Goal: Information Seeking & Learning: Learn about a topic

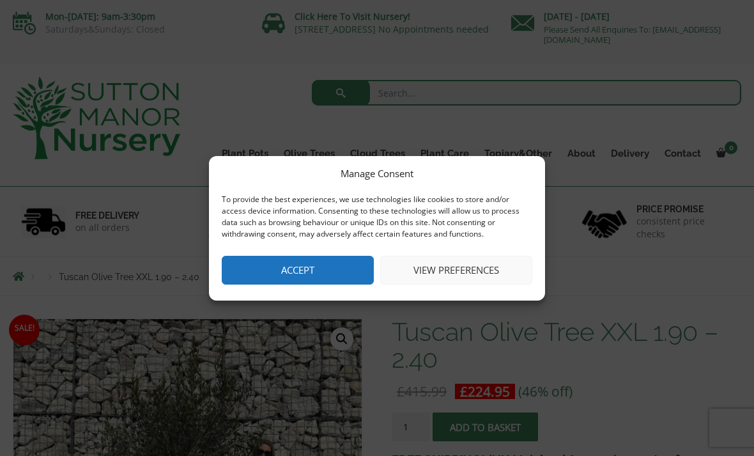
click at [314, 270] on button "Accept" at bounding box center [298, 270] width 152 height 29
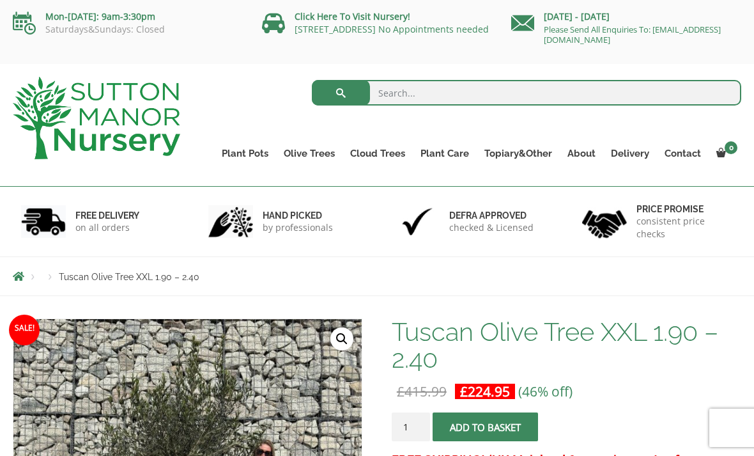
click at [0, 0] on link "Gnarled Olive Trees (Grande Range)" at bounding box center [0, 0] width 0 height 0
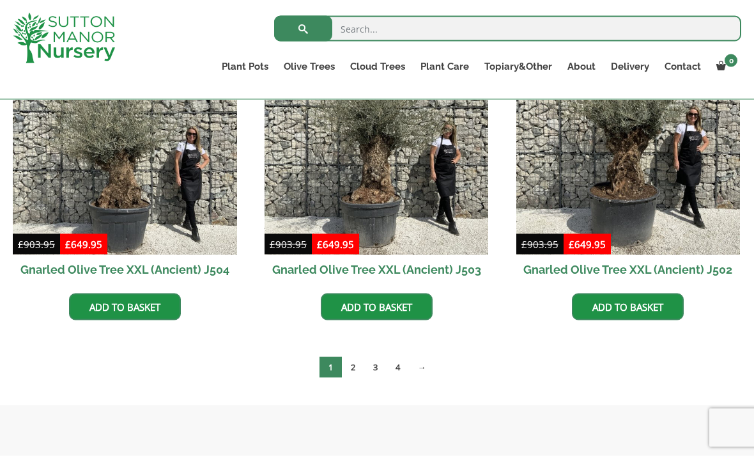
scroll to position [1975, 0]
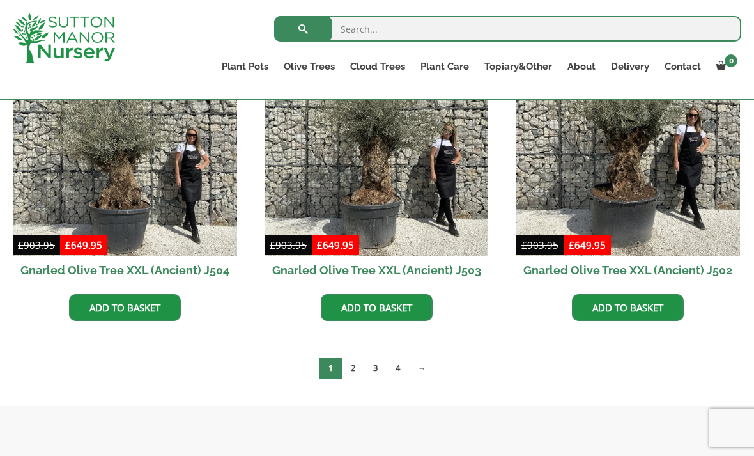
click at [355, 369] on link "2" at bounding box center [353, 367] width 22 height 21
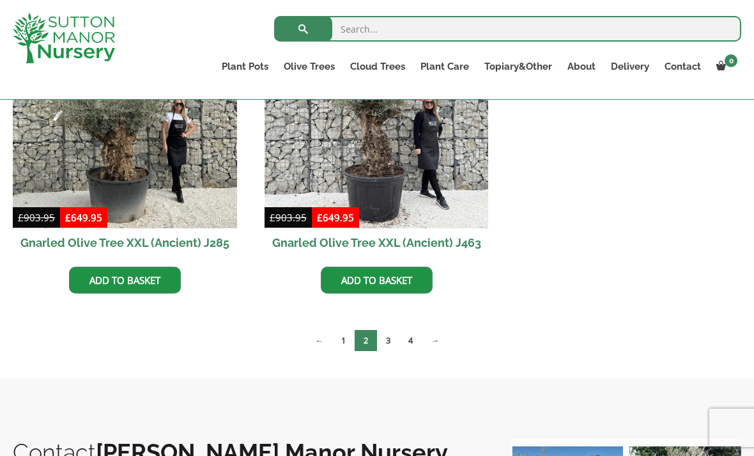
scroll to position [2002, 0]
click at [391, 339] on link "3" at bounding box center [388, 340] width 22 height 21
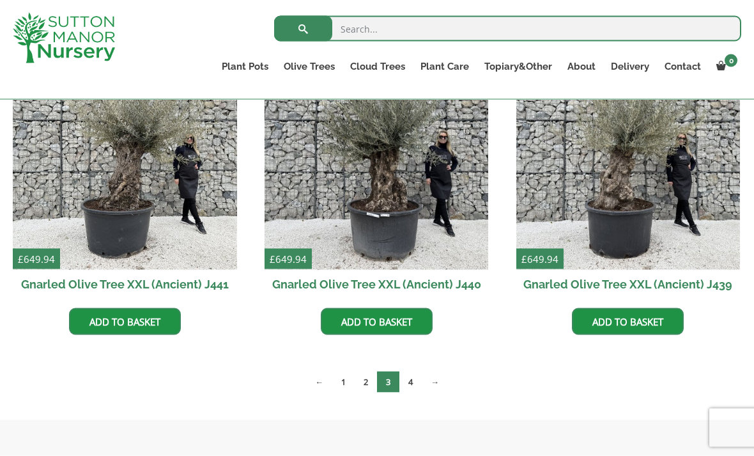
scroll to position [1645, 0]
click at [416, 382] on link "4" at bounding box center [411, 381] width 22 height 21
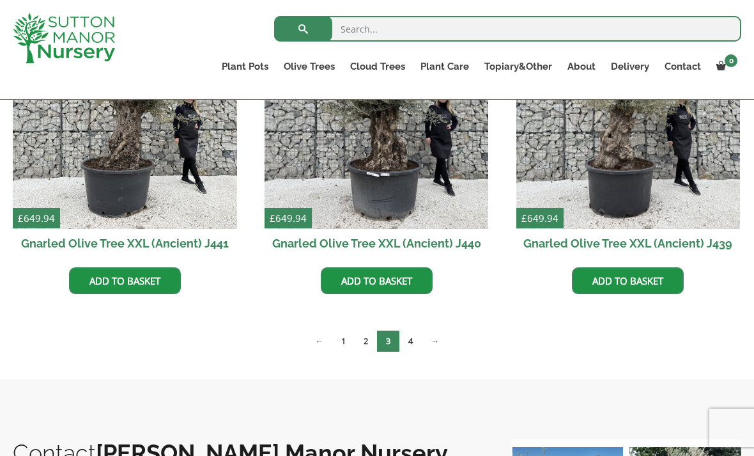
click at [0, 0] on link "Gnarled Olive Trees (Bella Range)" at bounding box center [0, 0] width 0 height 0
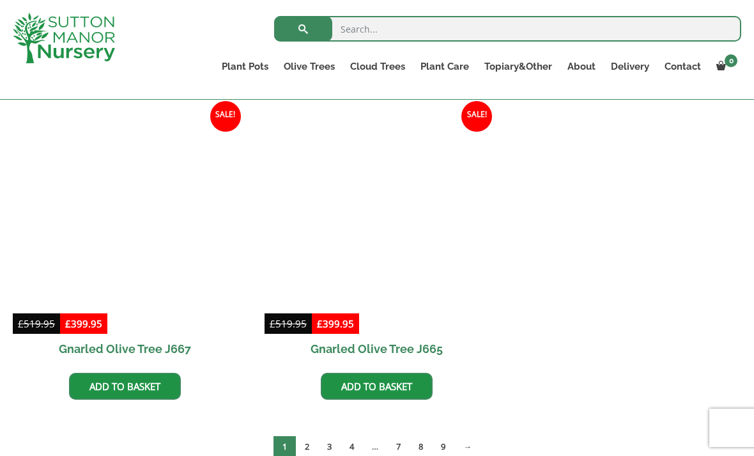
scroll to position [947, 0]
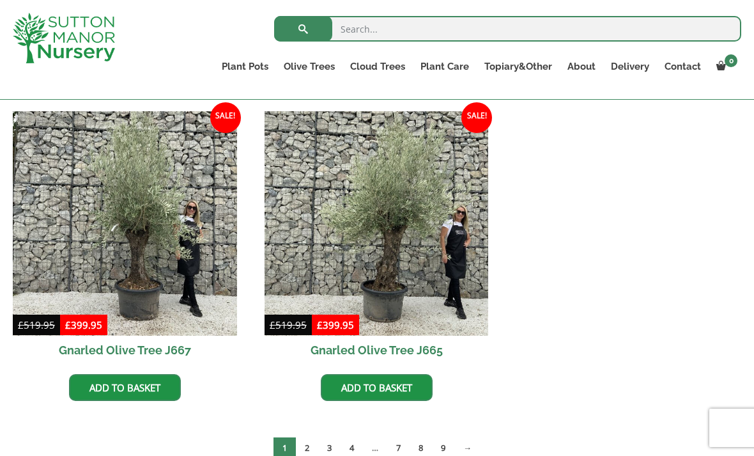
click at [167, 244] on img at bounding box center [125, 223] width 224 height 224
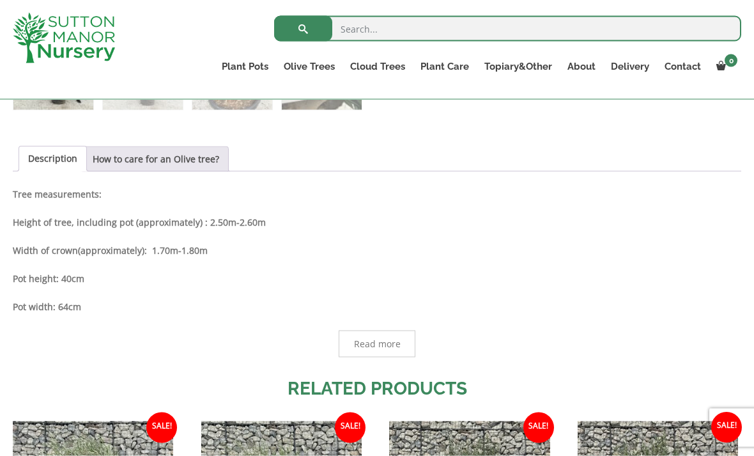
scroll to position [594, 0]
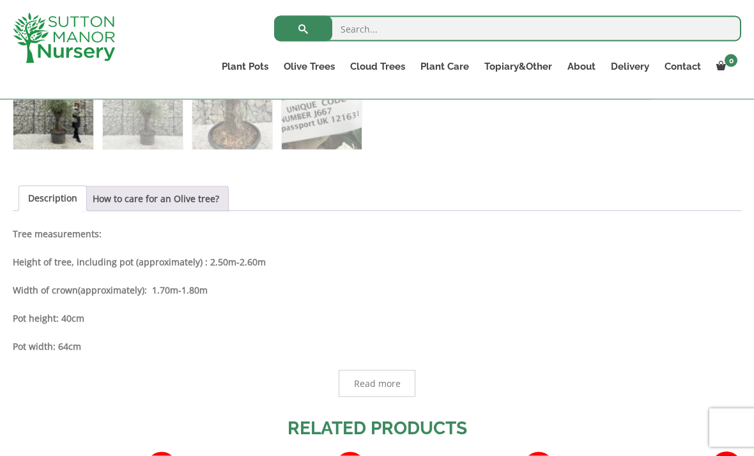
click at [193, 206] on link "How to care for an Olive tree?" at bounding box center [156, 199] width 127 height 24
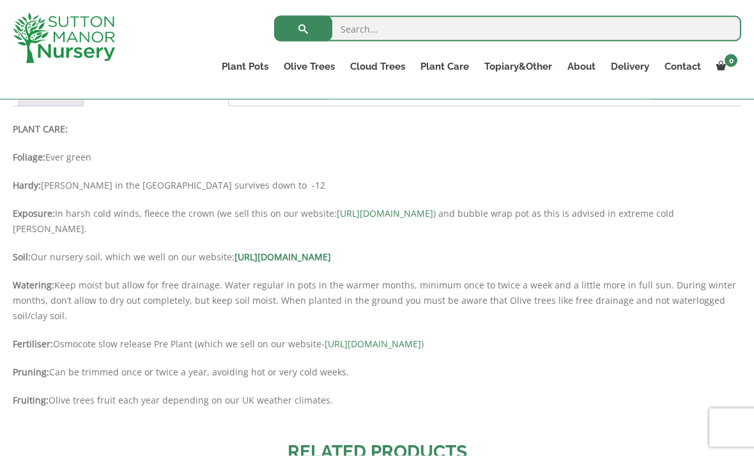
scroll to position [699, 0]
click at [0, 0] on link "Fleeces" at bounding box center [0, 0] width 0 height 0
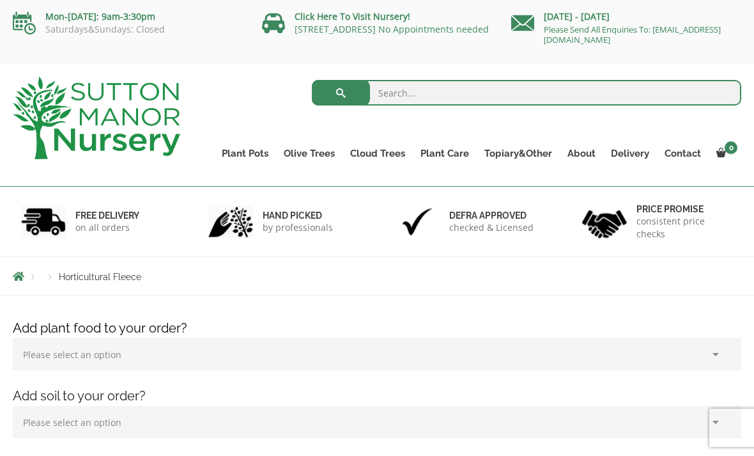
click at [0, 0] on link "Soil" at bounding box center [0, 0] width 0 height 0
click at [0, 0] on link "Plant Food" at bounding box center [0, 0] width 0 height 0
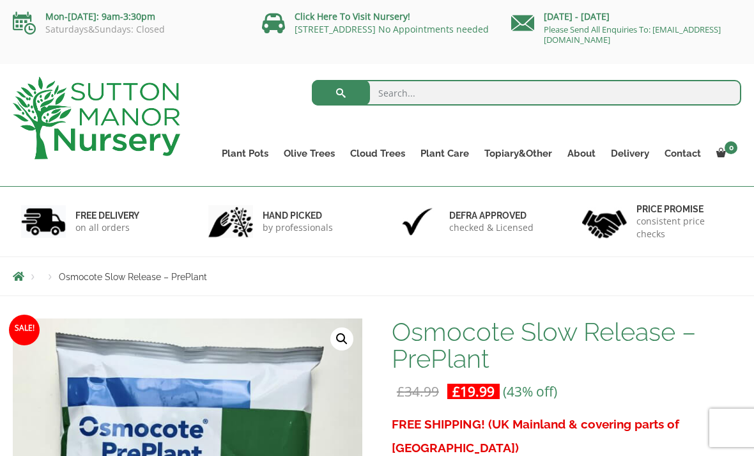
click at [0, 0] on link "Gnarled Olive Trees (Bella Range)" at bounding box center [0, 0] width 0 height 0
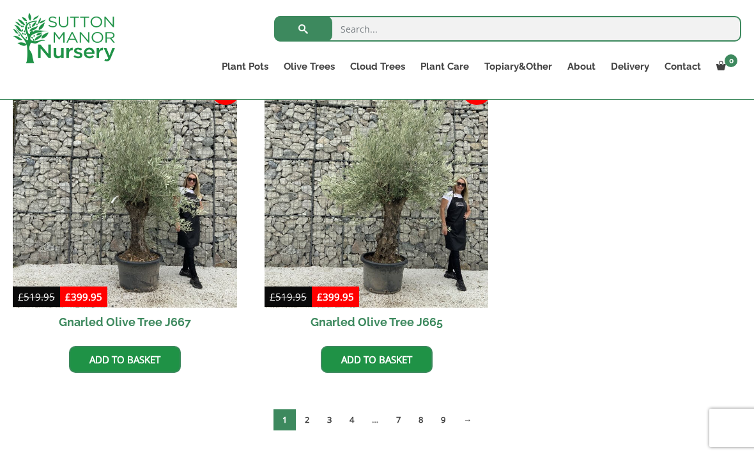
scroll to position [972, 0]
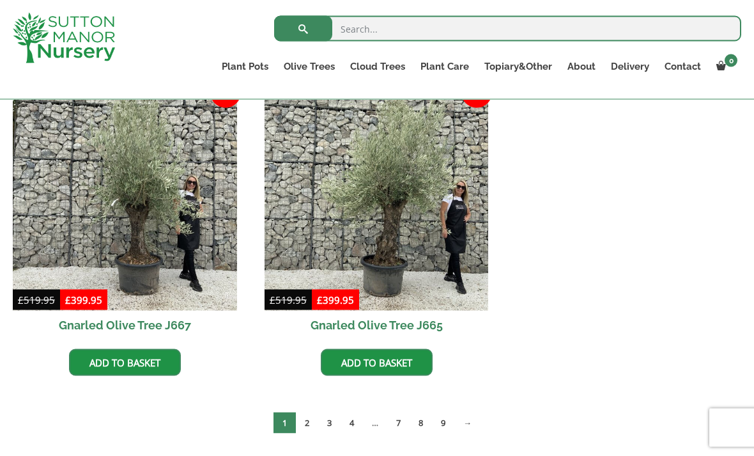
click at [309, 423] on link "2" at bounding box center [307, 422] width 22 height 21
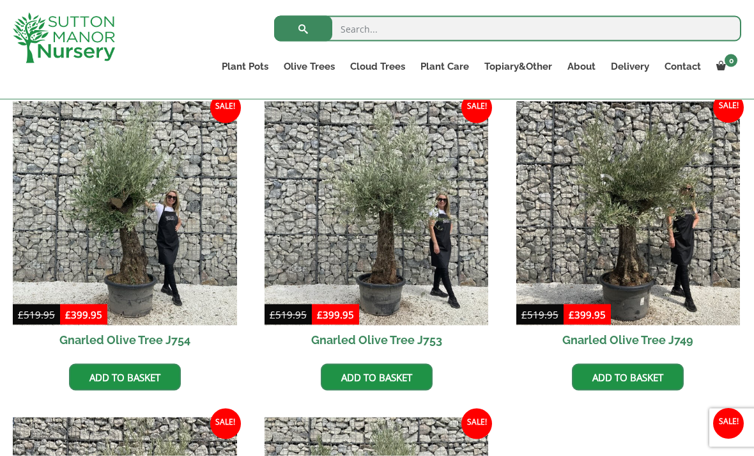
scroll to position [642, 0]
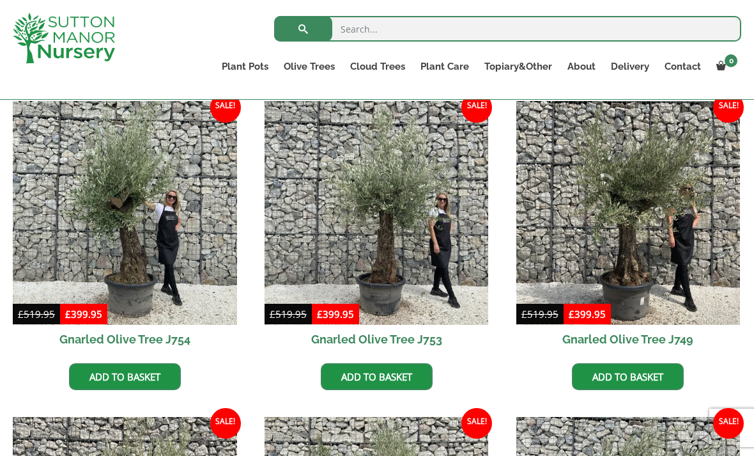
click at [154, 230] on img at bounding box center [125, 213] width 224 height 224
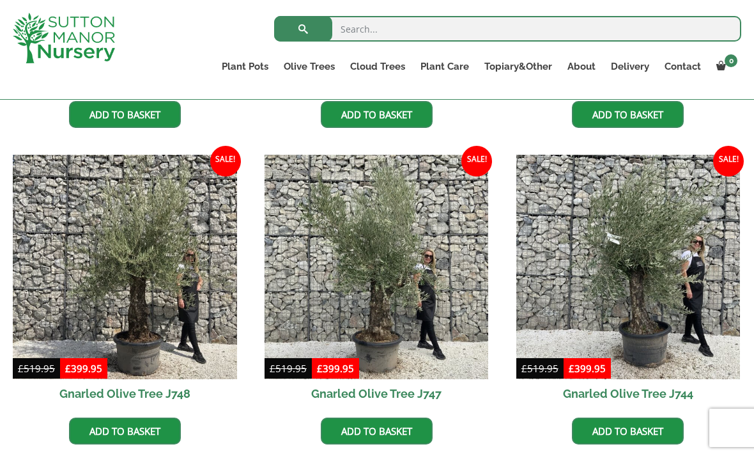
scroll to position [903, 0]
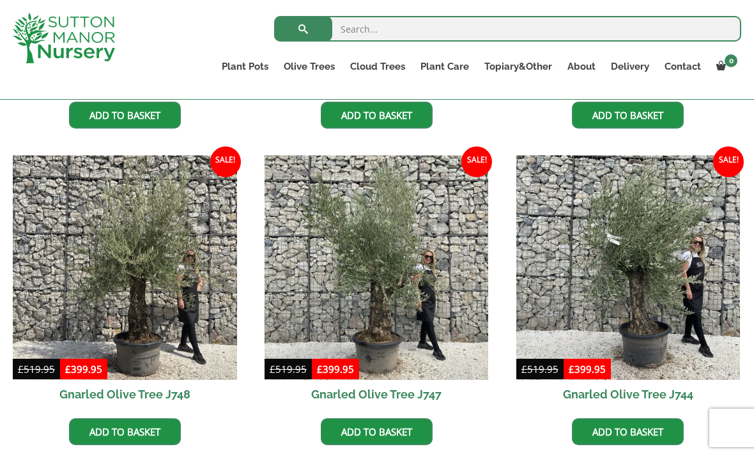
click at [403, 284] on img at bounding box center [377, 267] width 224 height 224
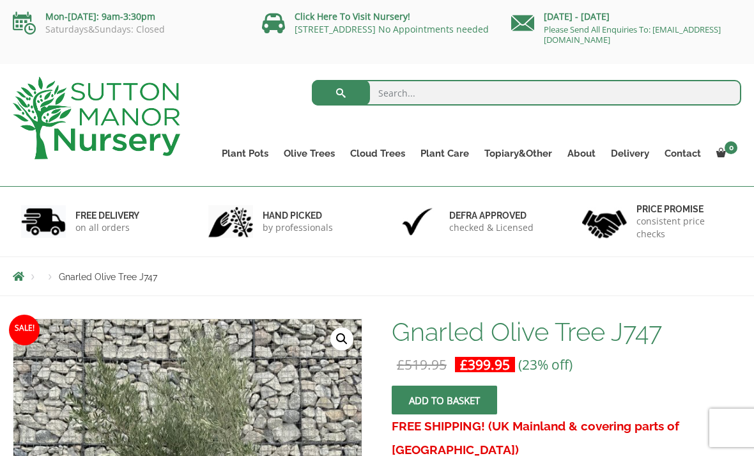
click at [0, 0] on link "Plateau Olive Trees (Mesa Range)" at bounding box center [0, 0] width 0 height 0
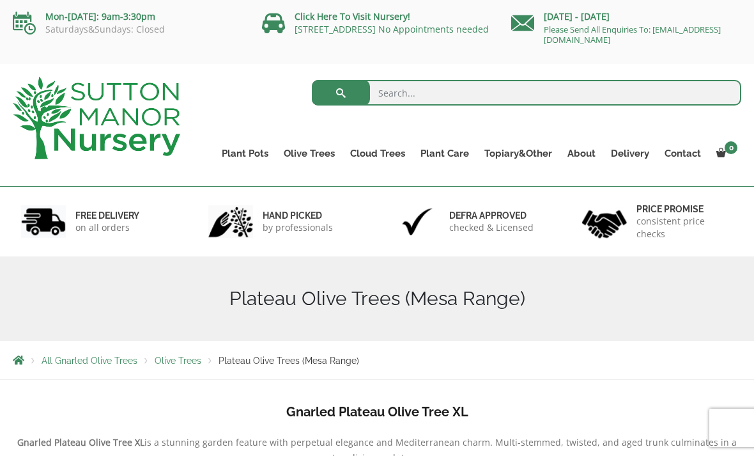
click at [0, 0] on link "Multi Stem Olives (Arcadia Range)" at bounding box center [0, 0] width 0 height 0
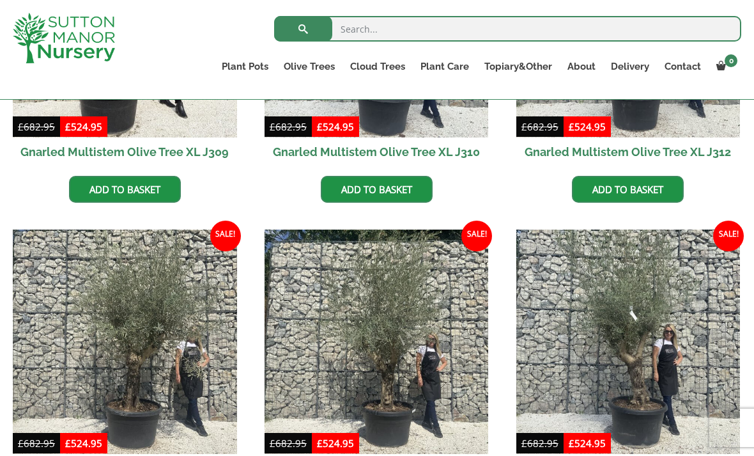
scroll to position [1058, 0]
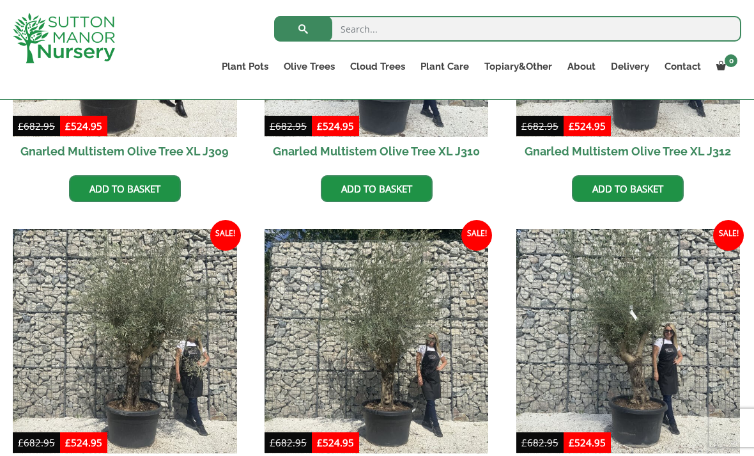
click at [157, 345] on img at bounding box center [125, 341] width 224 height 224
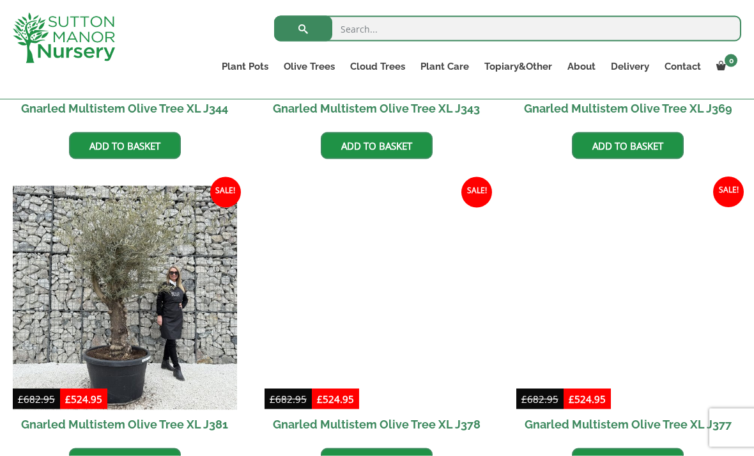
scroll to position [1734, 0]
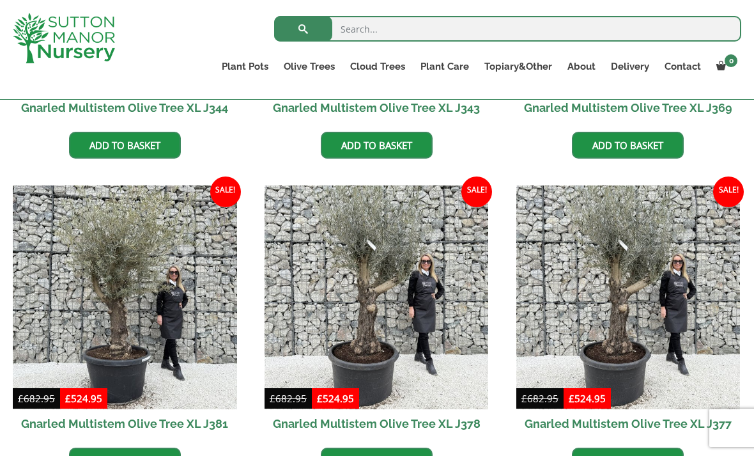
click at [392, 283] on img at bounding box center [377, 297] width 224 height 224
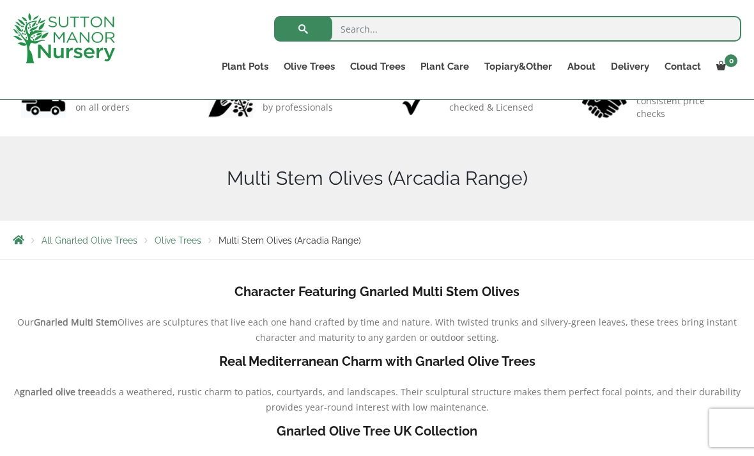
scroll to position [0, 0]
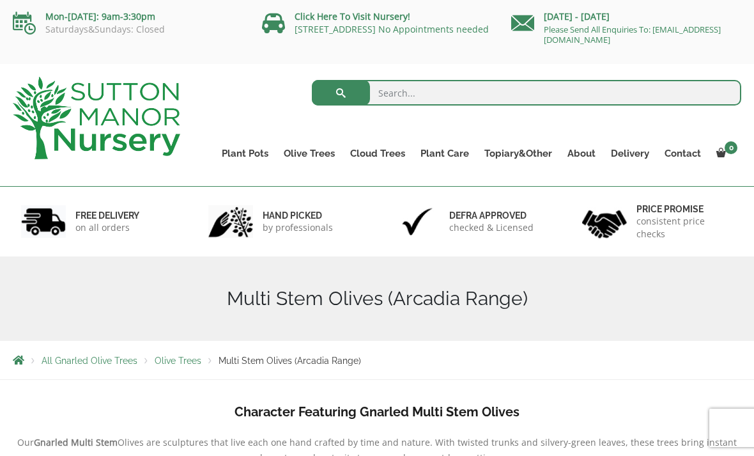
click at [0, 0] on link "Gnarled Olive Trees (Grande Range)" at bounding box center [0, 0] width 0 height 0
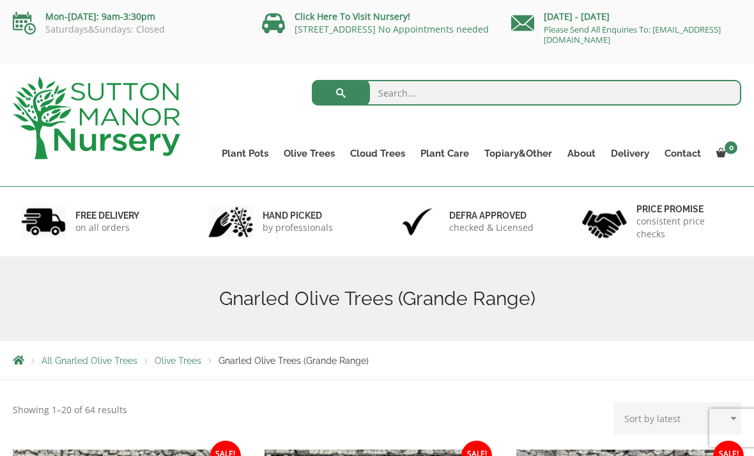
click at [0, 0] on link "Gnarled Olive Trees (Bella Range)" at bounding box center [0, 0] width 0 height 0
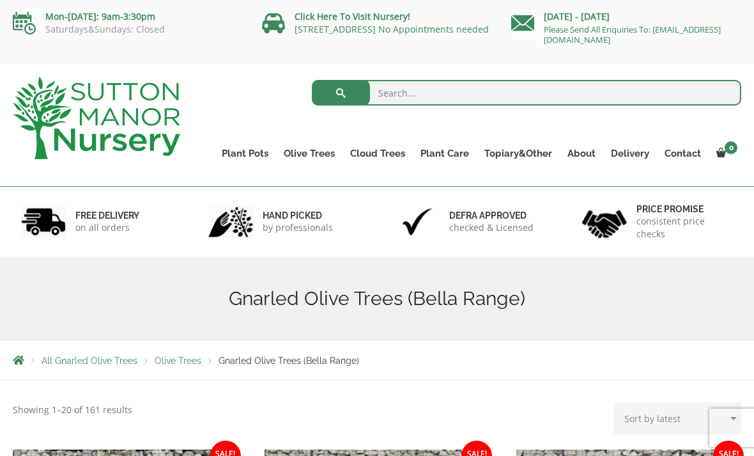
click at [385, 32] on link "[STREET_ADDRESS] No Appointments needed" at bounding box center [392, 29] width 194 height 12
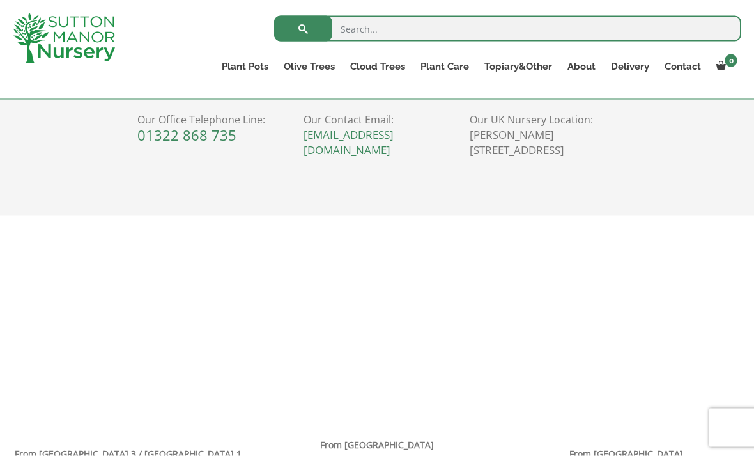
scroll to position [670, 0]
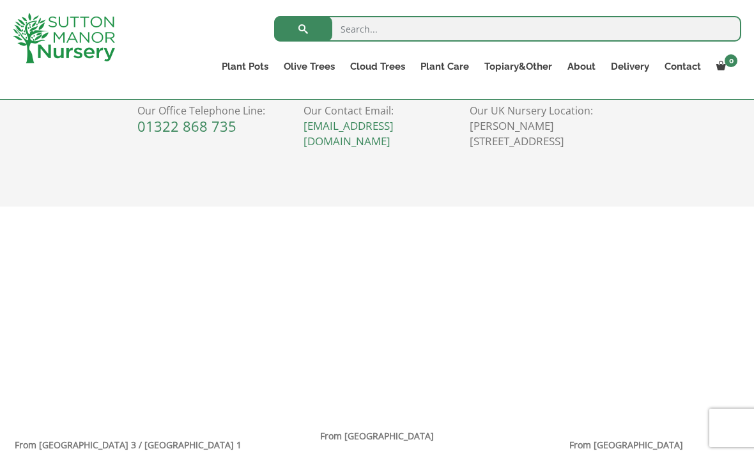
click at [409, 182] on div "Phone Our Office Telephone Line: [PHONE_NUMBER] Email Our Contact Email: [EMAIL…" at bounding box center [377, 110] width 499 height 168
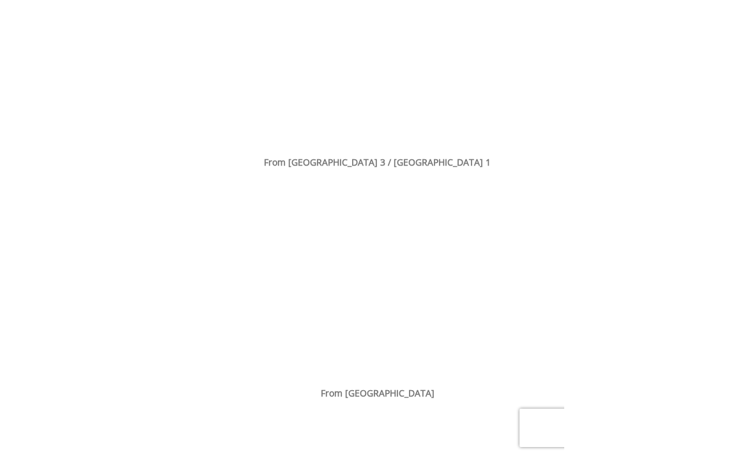
scroll to position [777, 0]
